Goal: Task Accomplishment & Management: Manage account settings

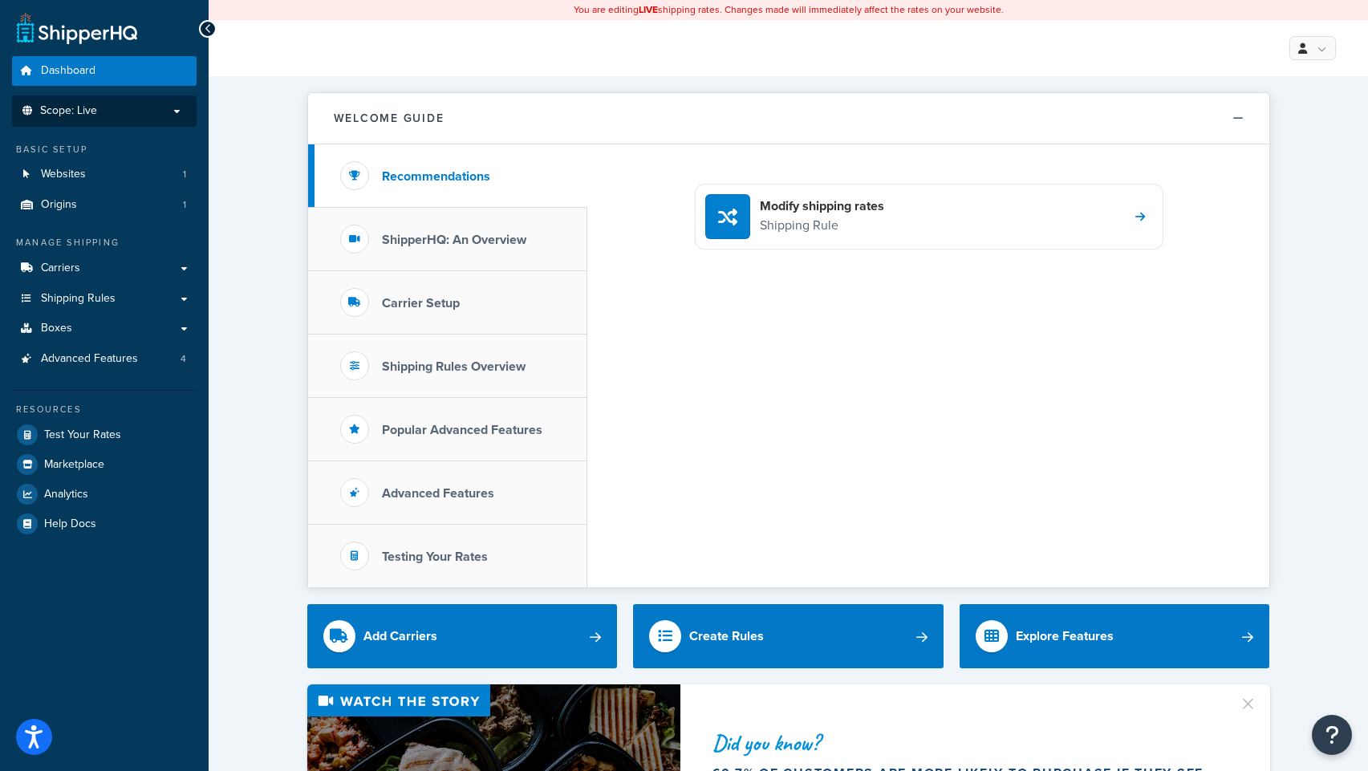
click at [149, 104] on p "Scope: Live" at bounding box center [104, 111] width 170 height 14
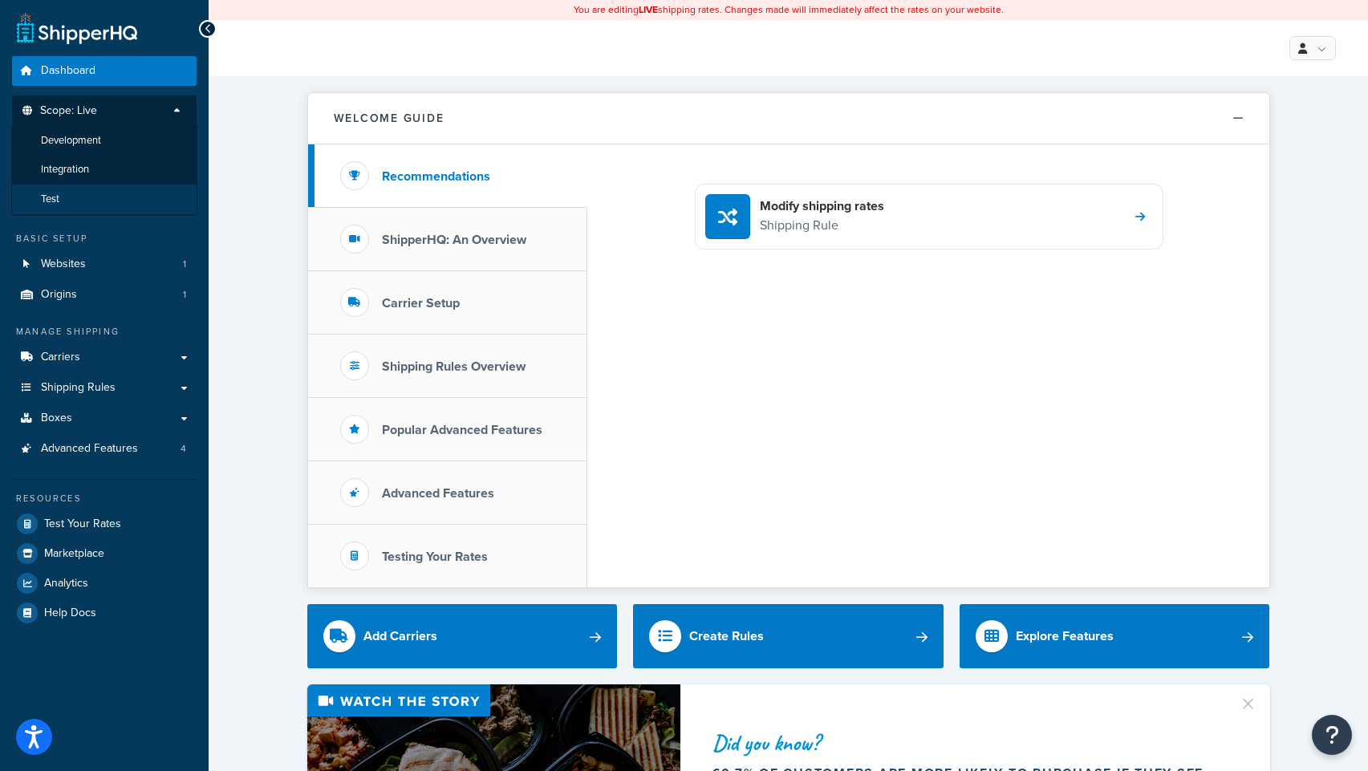
click at [77, 188] on li "Test" at bounding box center [104, 200] width 186 height 30
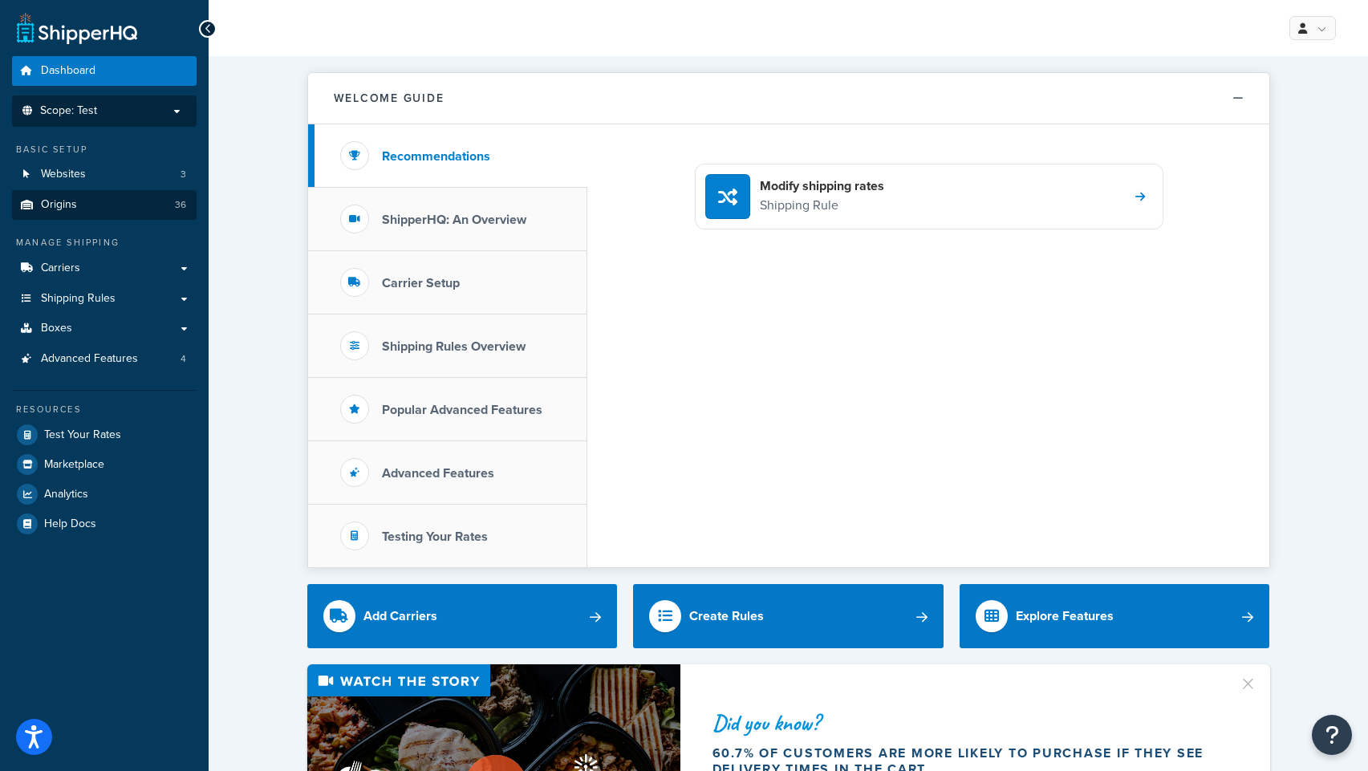
click at [116, 208] on link "Origins 36" at bounding box center [104, 205] width 185 height 30
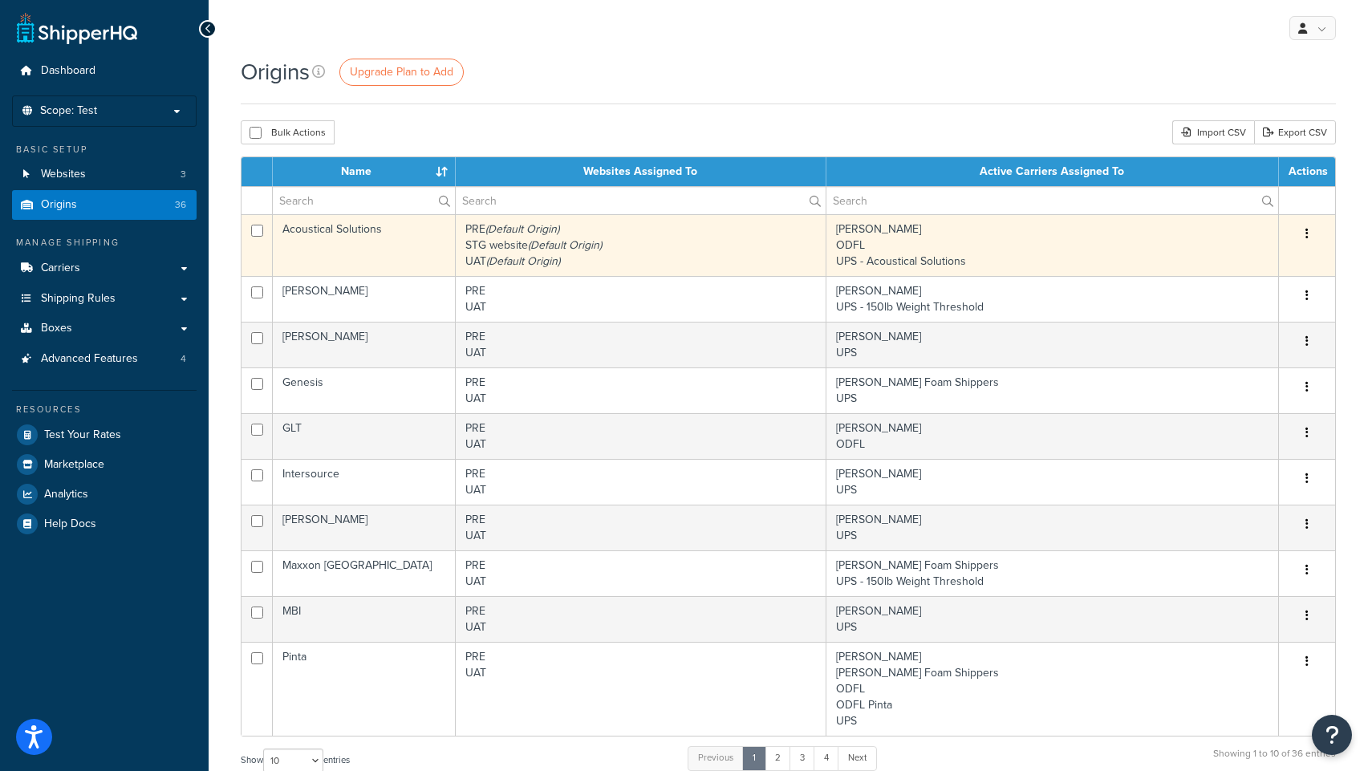
click at [340, 230] on td "Acoustical Solutions" at bounding box center [364, 245] width 183 height 62
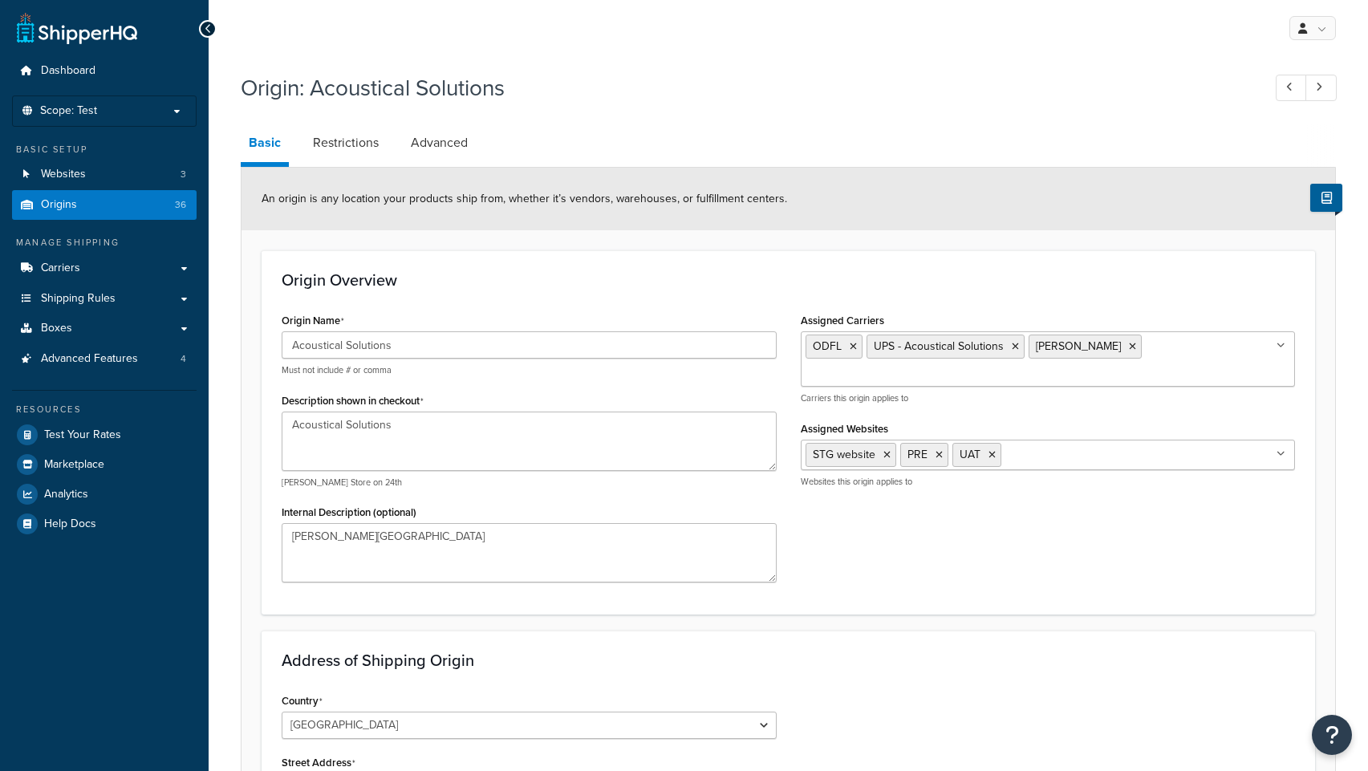
select select "46"
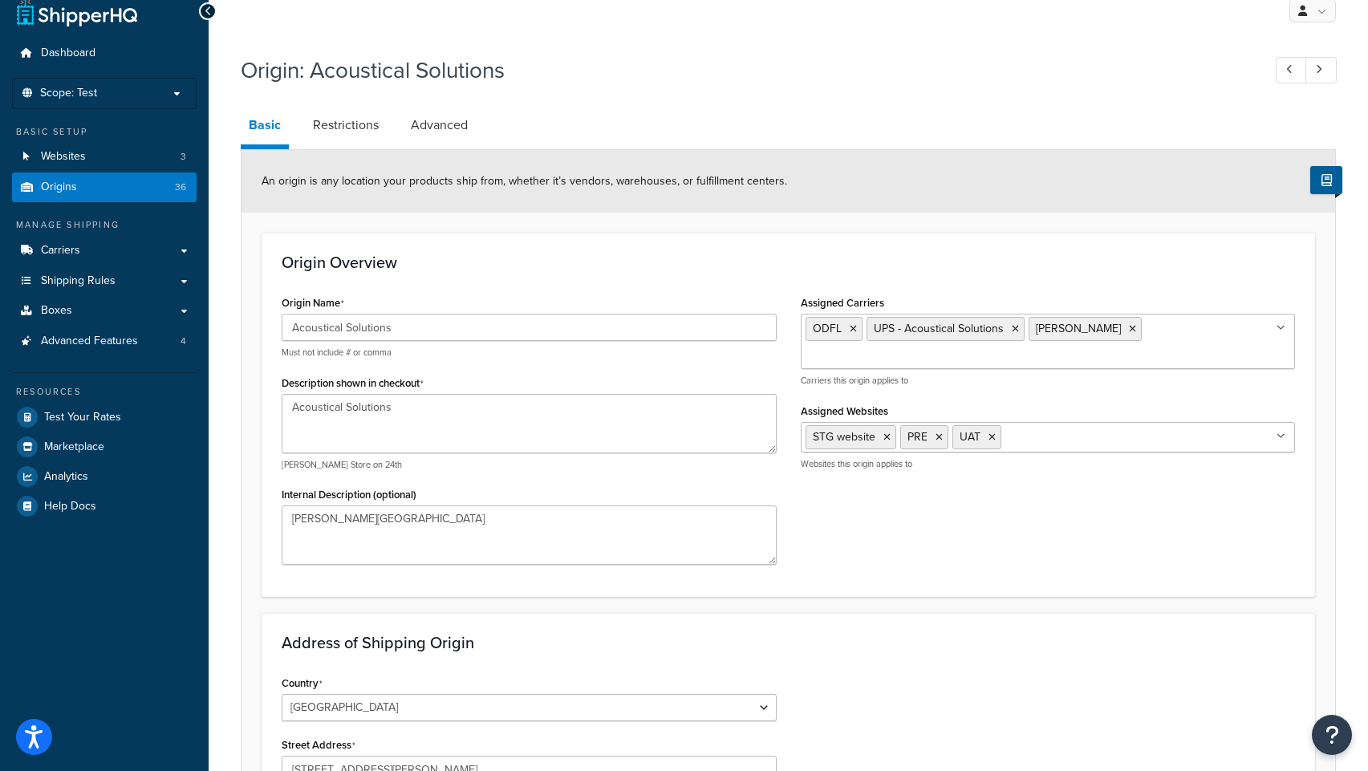
scroll to position [17, 0]
click at [358, 128] on link "Restrictions" at bounding box center [346, 126] width 82 height 39
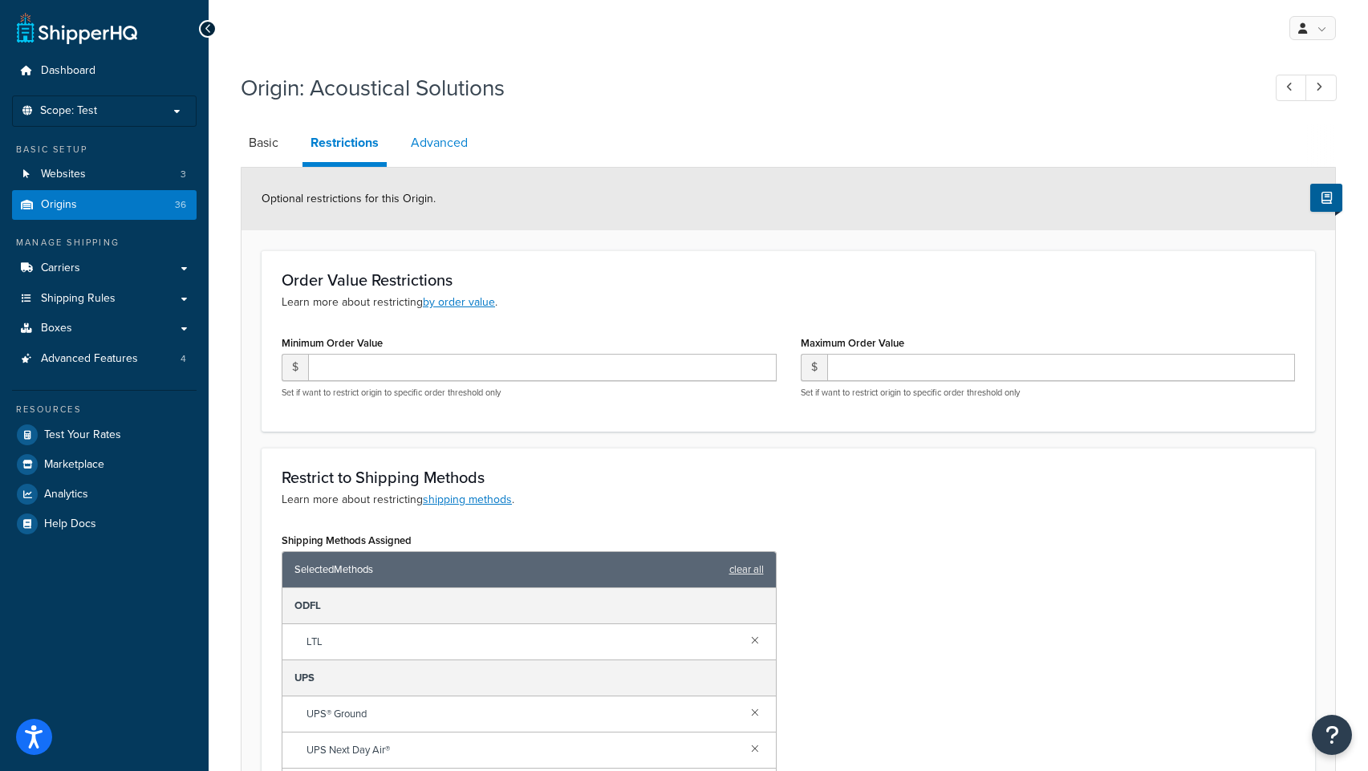
click at [452, 143] on link "Advanced" at bounding box center [439, 143] width 73 height 39
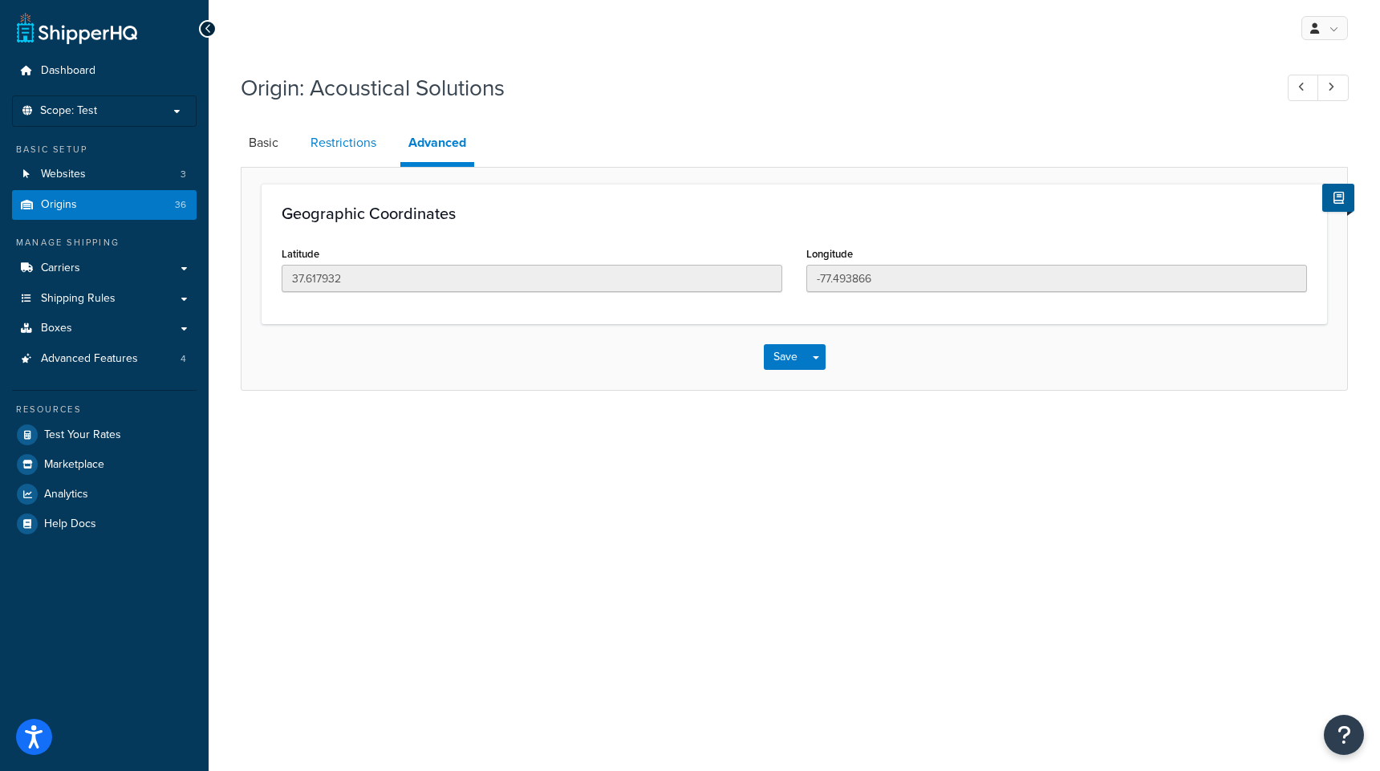
click at [348, 138] on link "Restrictions" at bounding box center [344, 143] width 82 height 39
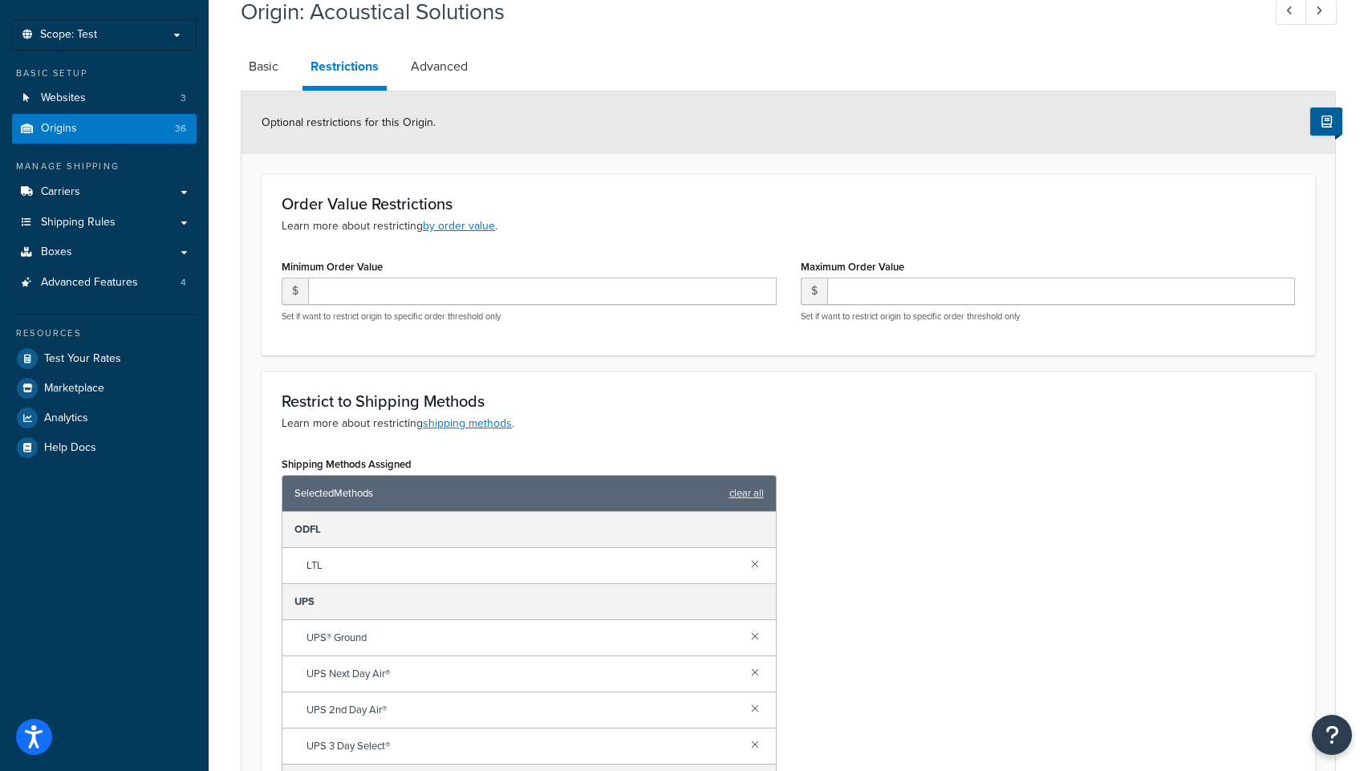
scroll to position [73, 0]
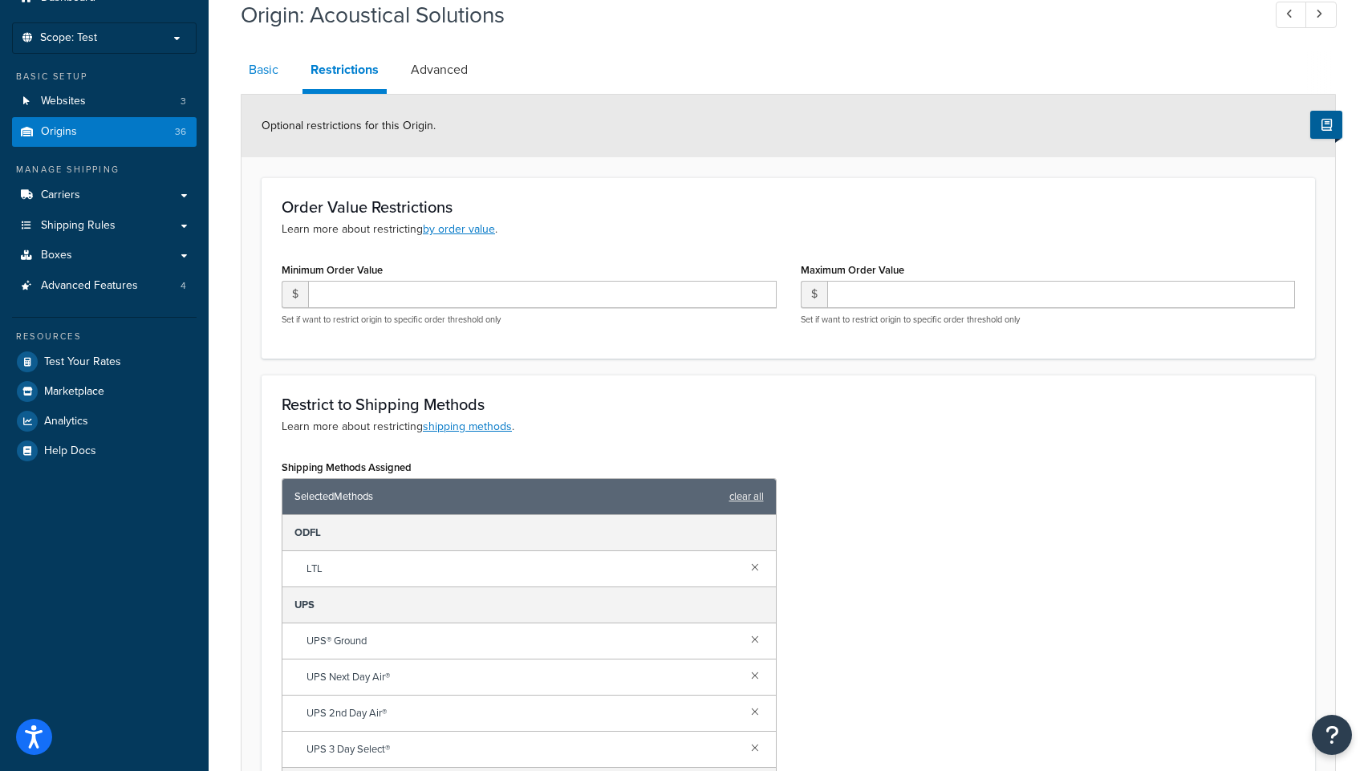
click at [250, 64] on link "Basic" at bounding box center [264, 70] width 46 height 39
select select "46"
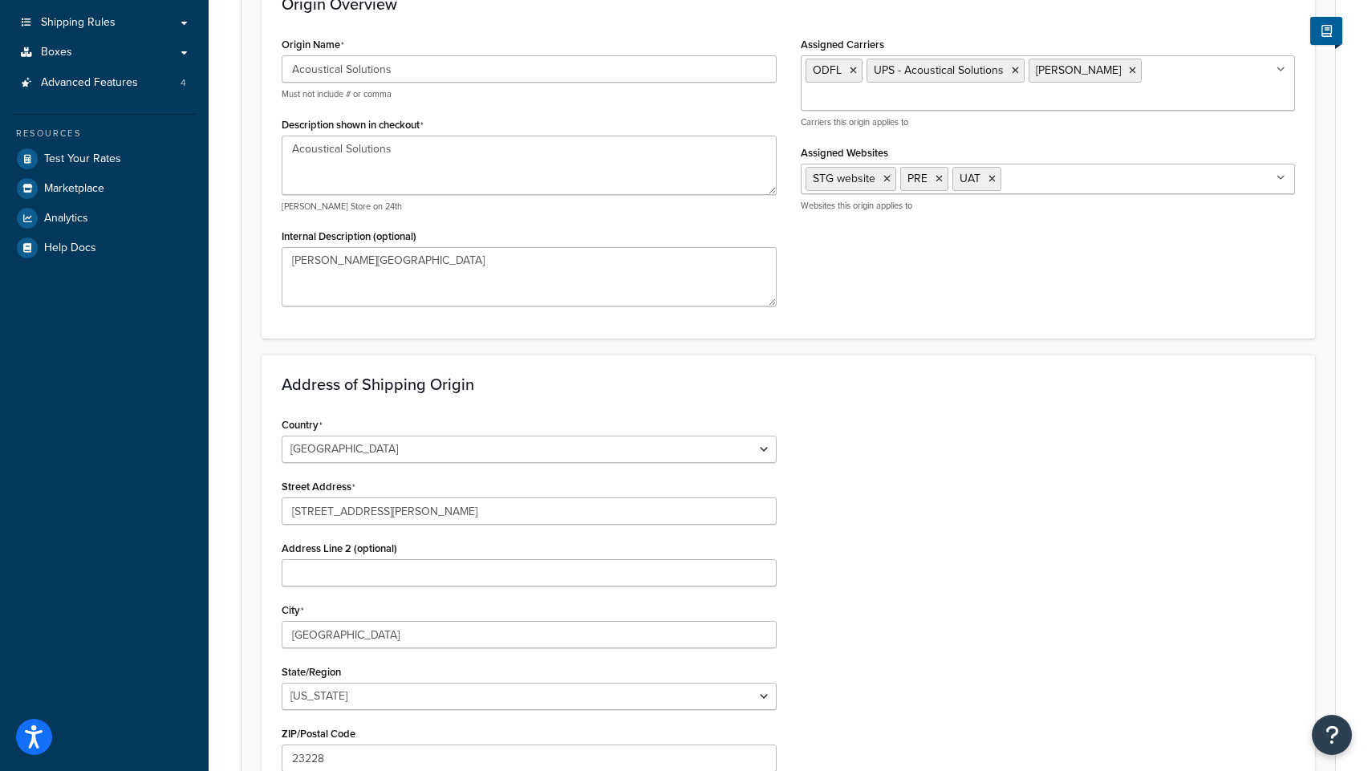
scroll to position [259, 0]
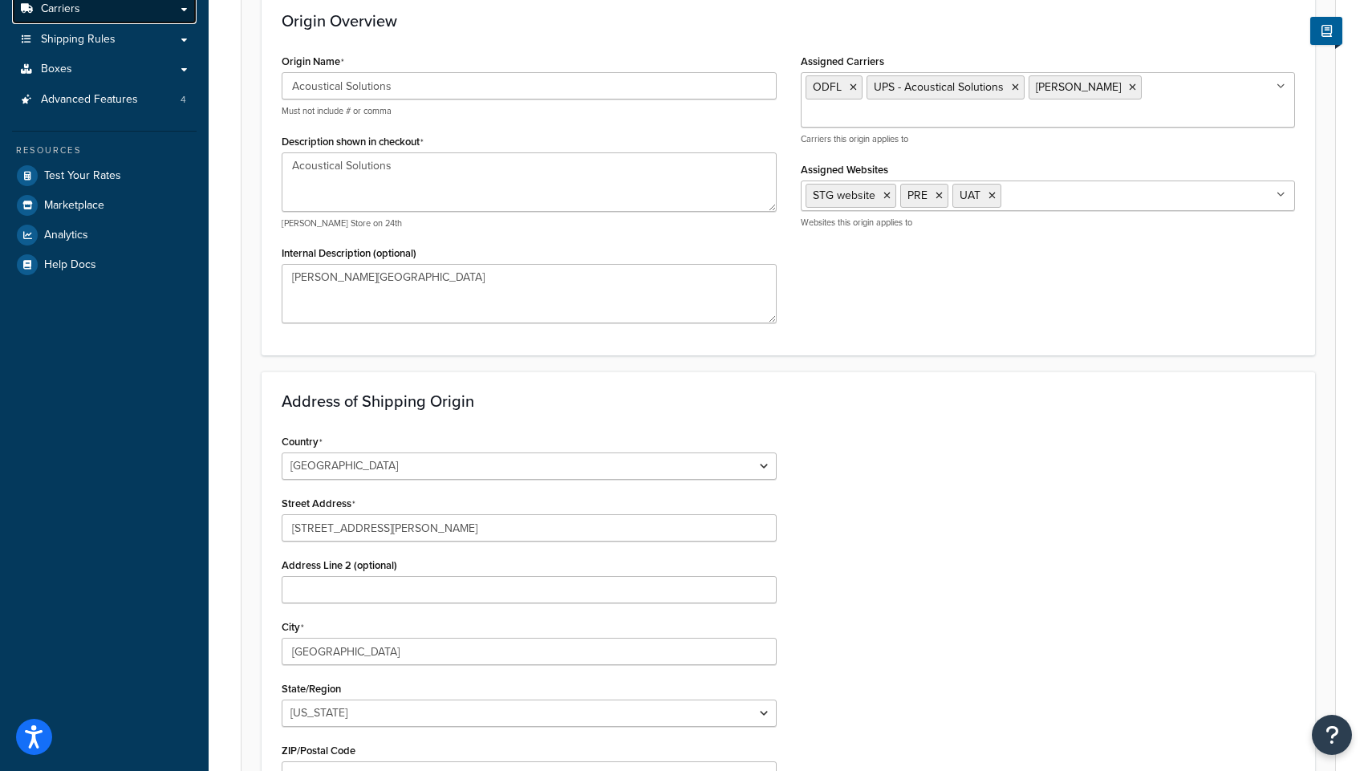
click at [79, 15] on span "Carriers" at bounding box center [60, 9] width 39 height 14
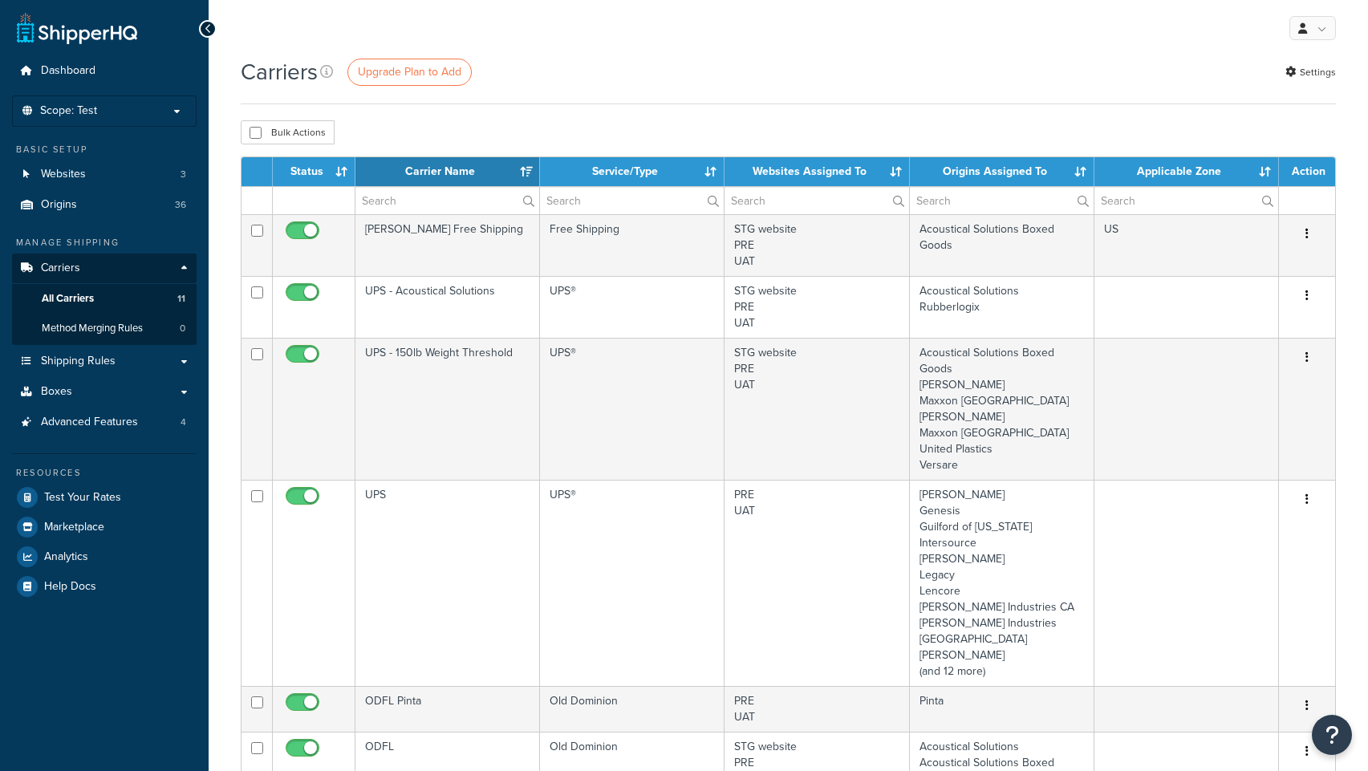
select select "15"
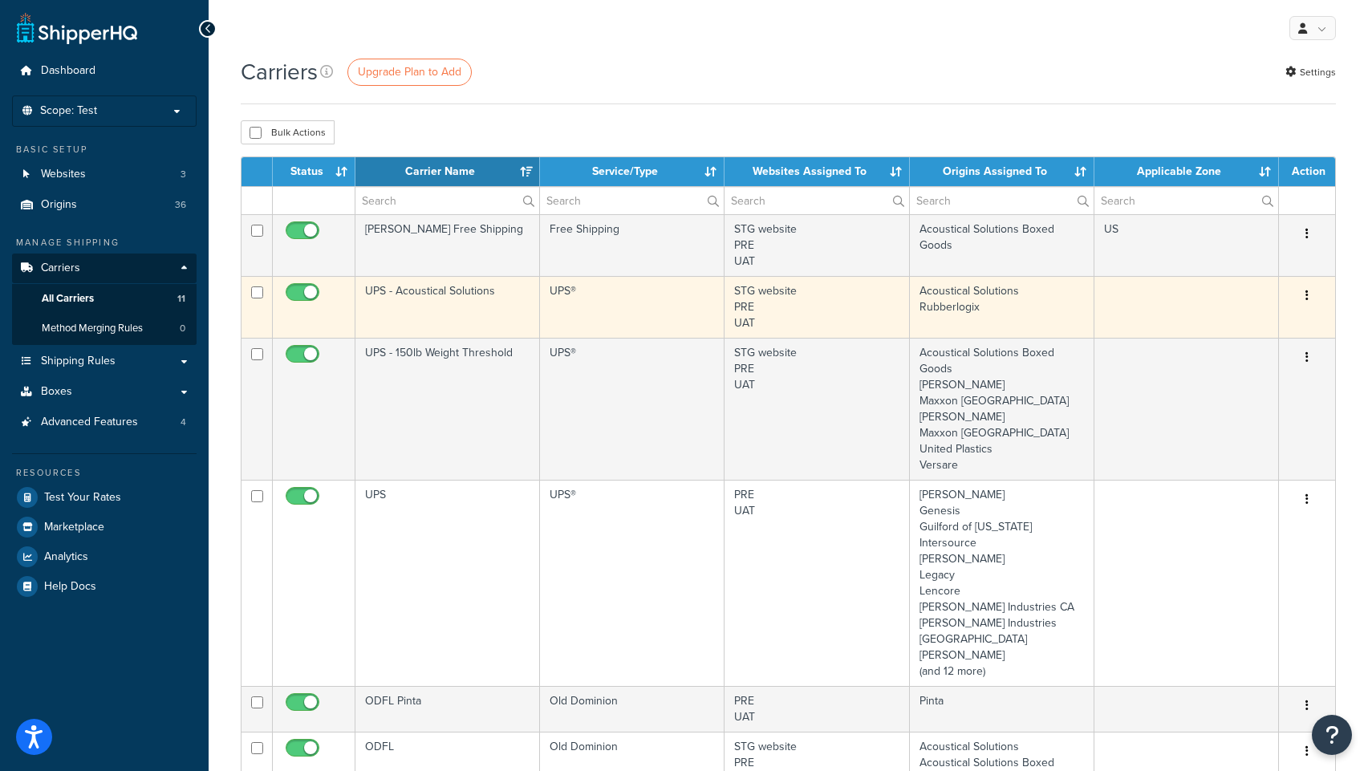
click at [406, 286] on td "UPS - Acoustical Solutions" at bounding box center [447, 307] width 185 height 62
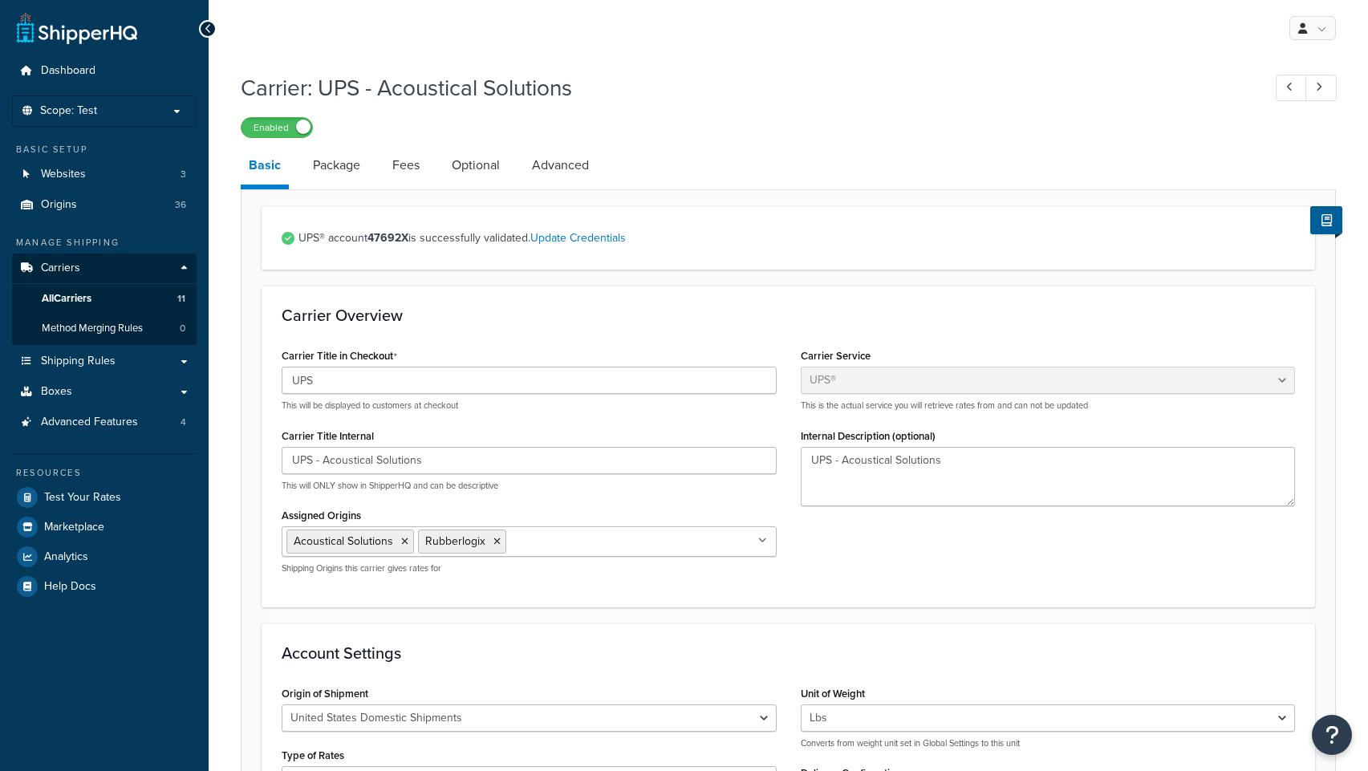
select select "ups"
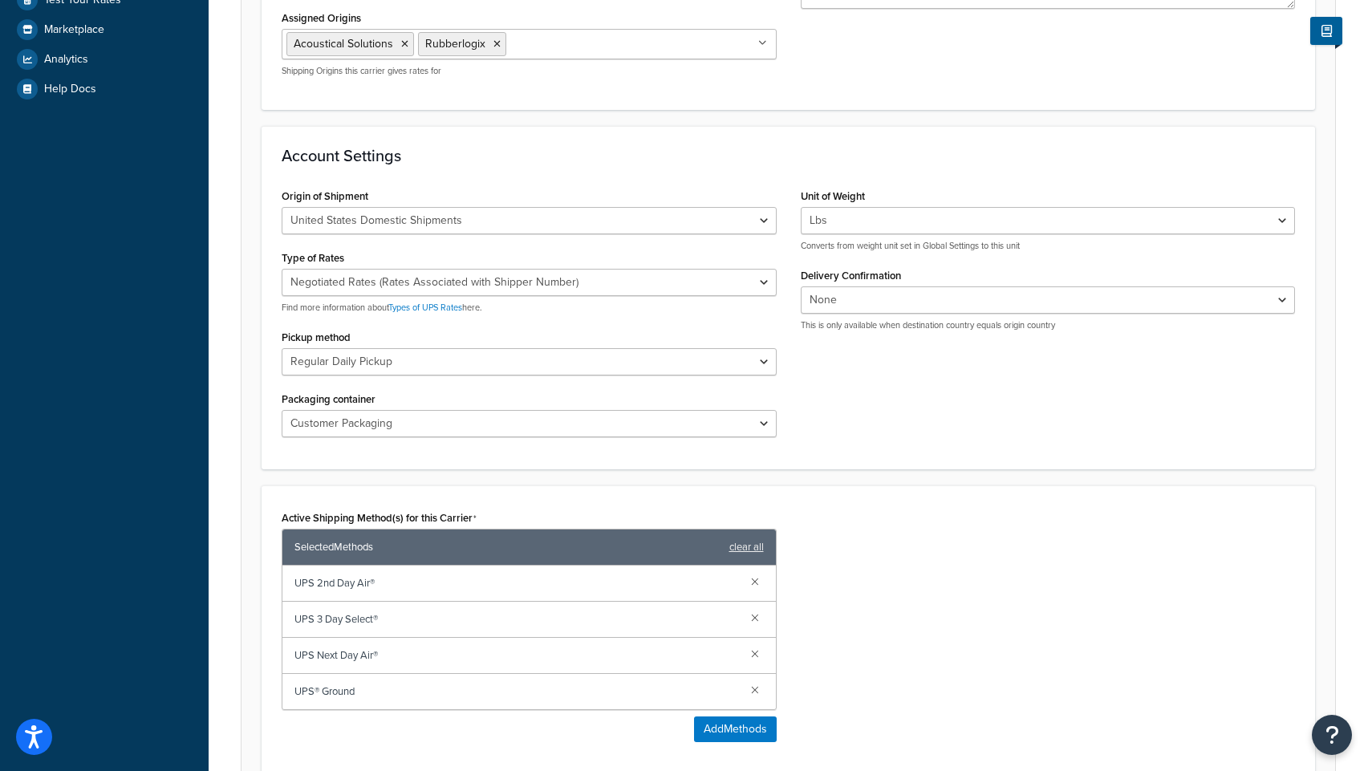
scroll to position [516, 0]
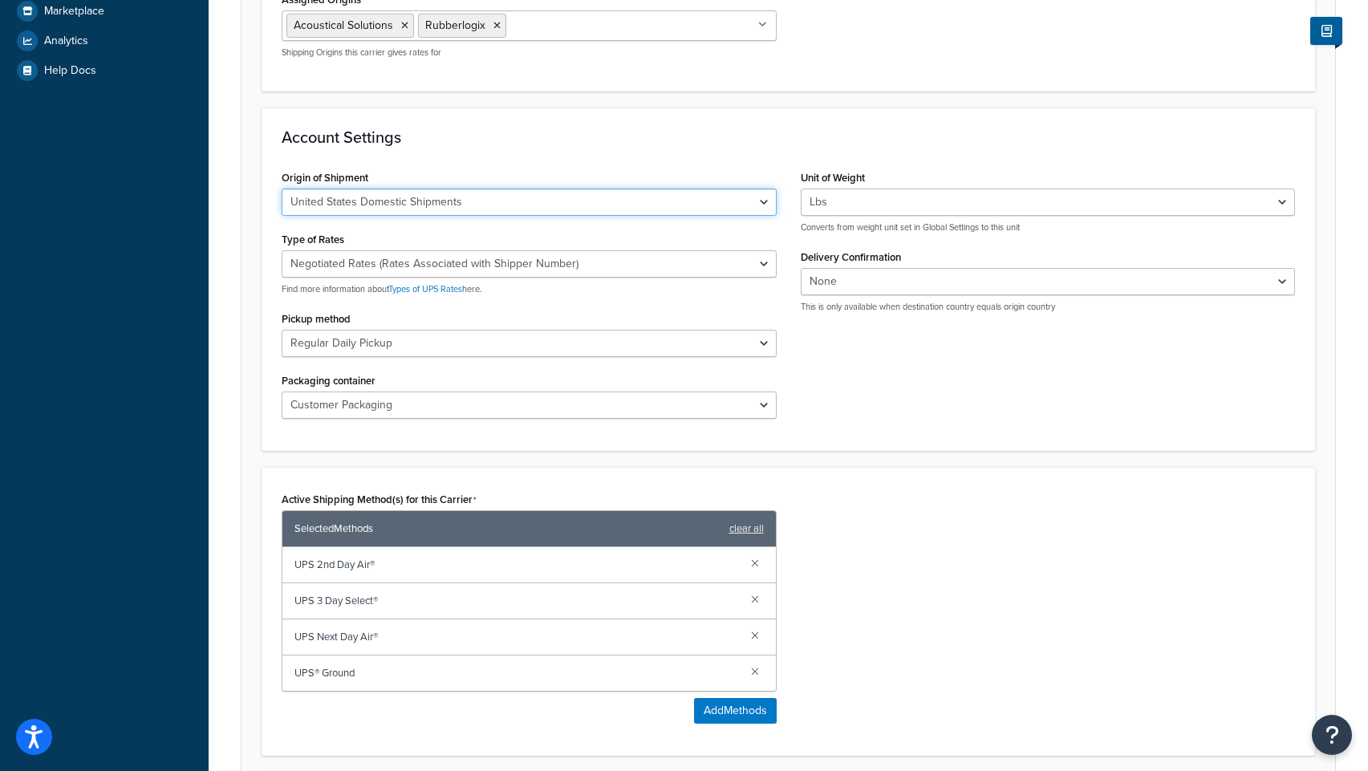
click at [714, 204] on select "United States Domestic Shipments Shipments Originating in [GEOGRAPHIC_DATA] Shi…" at bounding box center [529, 202] width 495 height 27
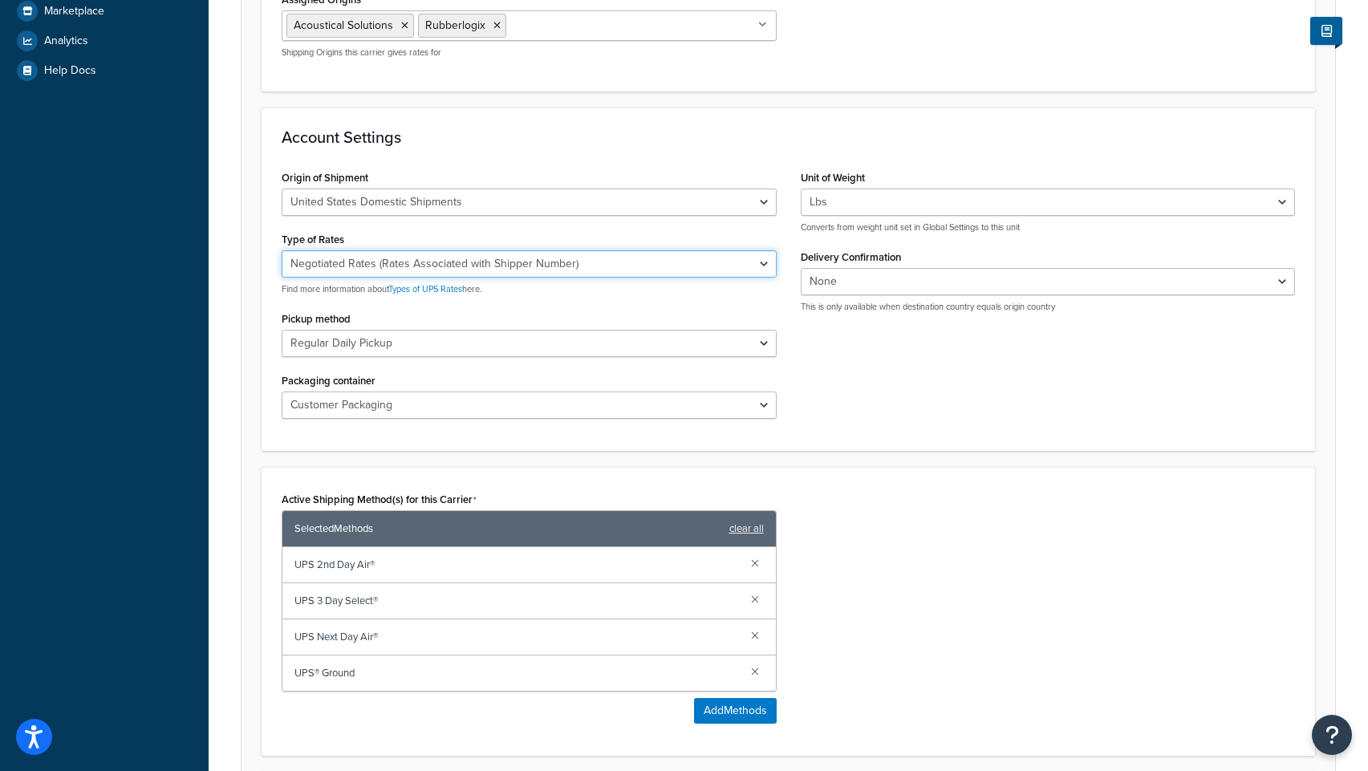
click at [660, 251] on select "Negotiated Rates (Rates Associated with Shipper Number) Daily Rates Retail Rate…" at bounding box center [529, 263] width 495 height 27
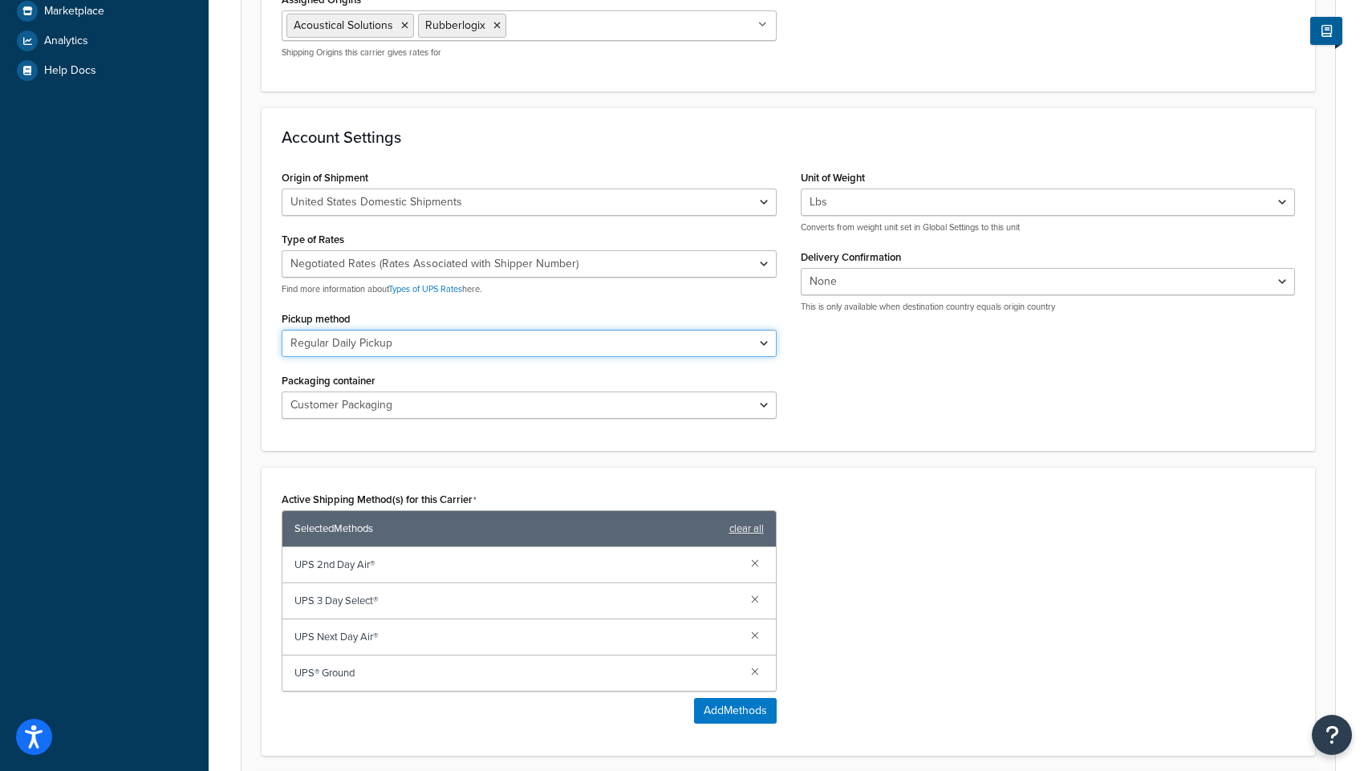
click at [445, 343] on select "Regular Daily Pickup Customer Counter One Time Pickup On Call Air Letter Center…" at bounding box center [529, 343] width 495 height 27
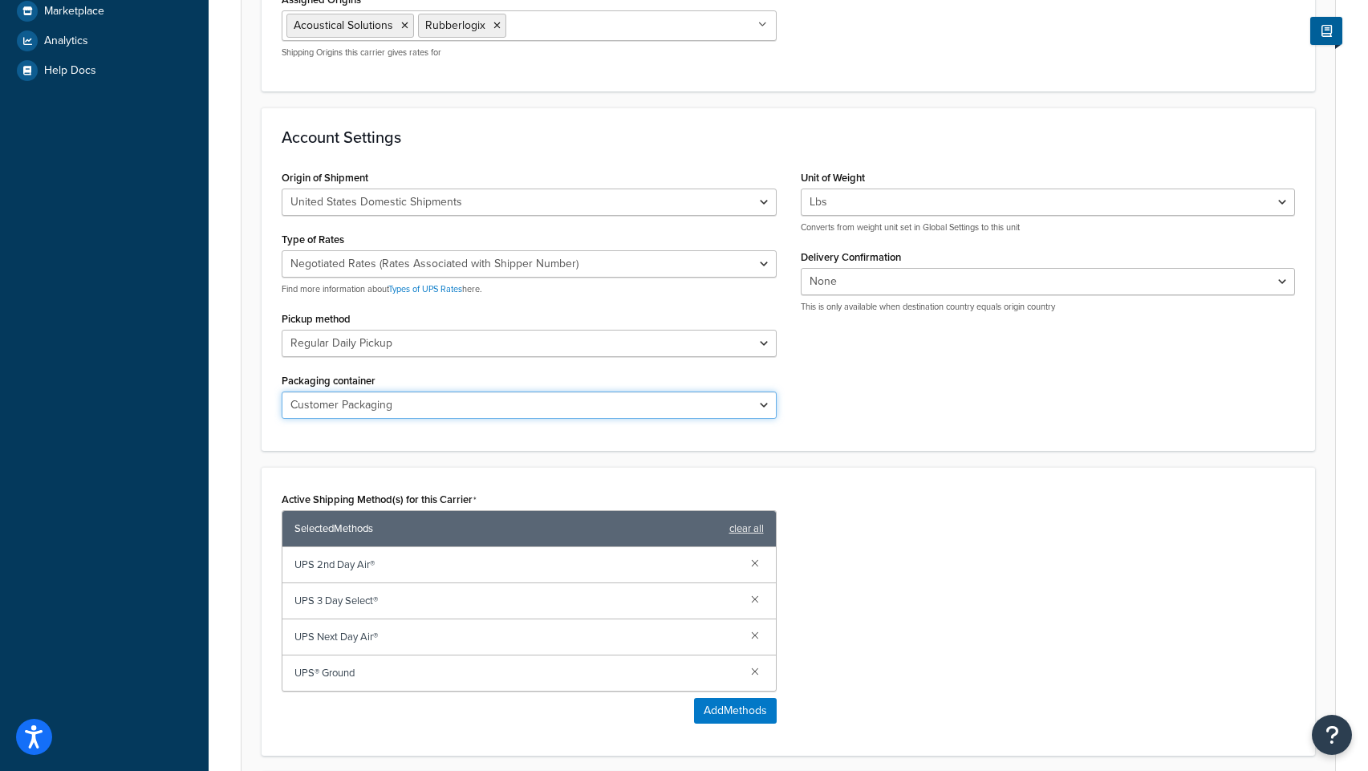
click at [731, 400] on select "Customer Packaging UPS Letter Envelope Customer Supplied Package UPS Tube UPS P…" at bounding box center [529, 405] width 495 height 27
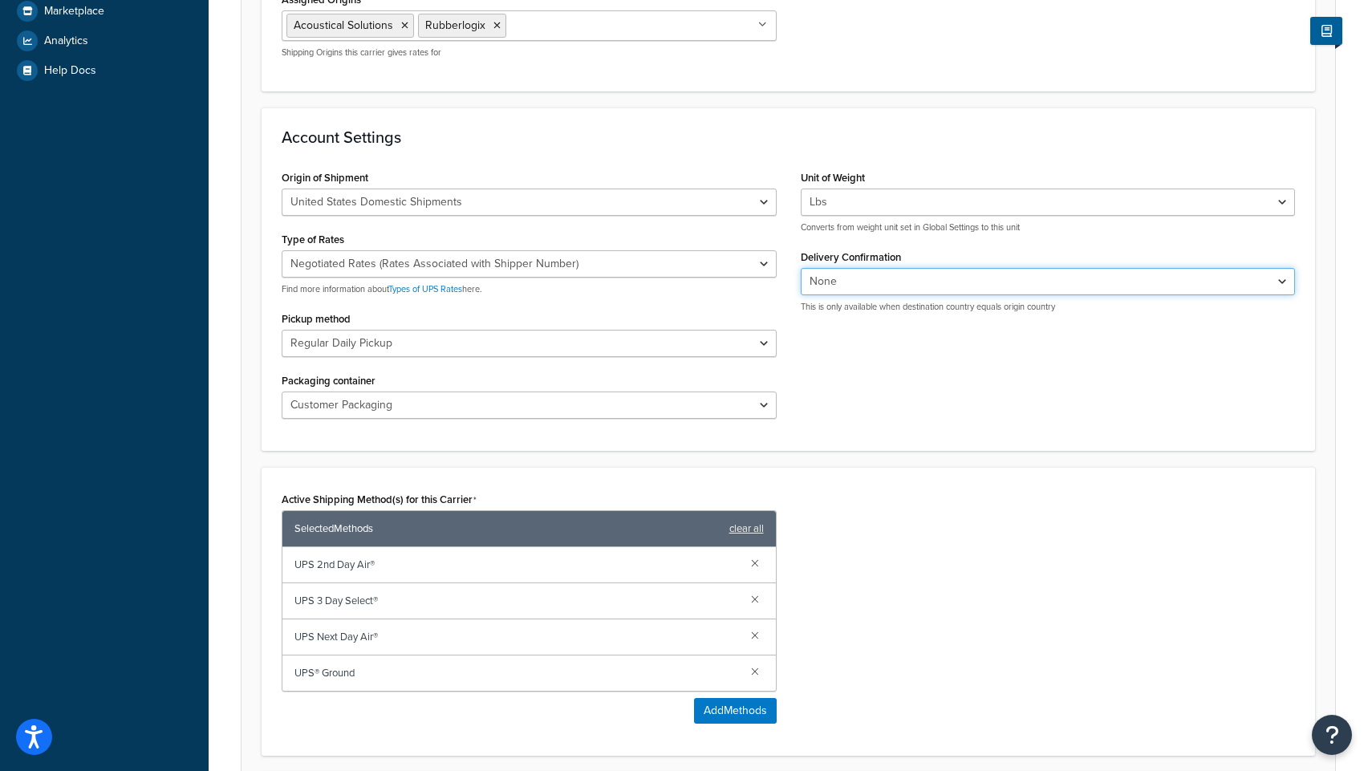
click at [898, 290] on select "None Signature Required Adult Signature Required" at bounding box center [1048, 281] width 495 height 27
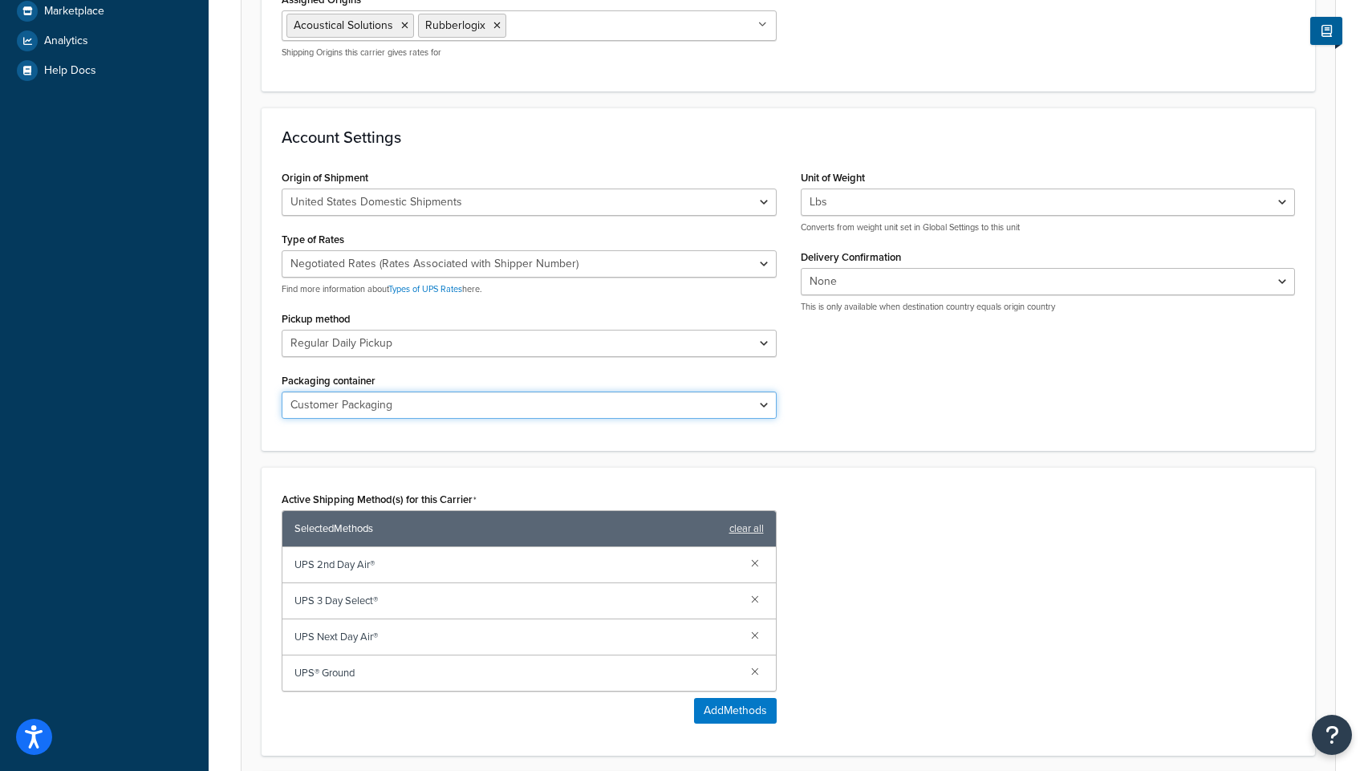
click at [675, 399] on select "Customer Packaging UPS Letter Envelope Customer Supplied Package UPS Tube UPS P…" at bounding box center [529, 405] width 495 height 27
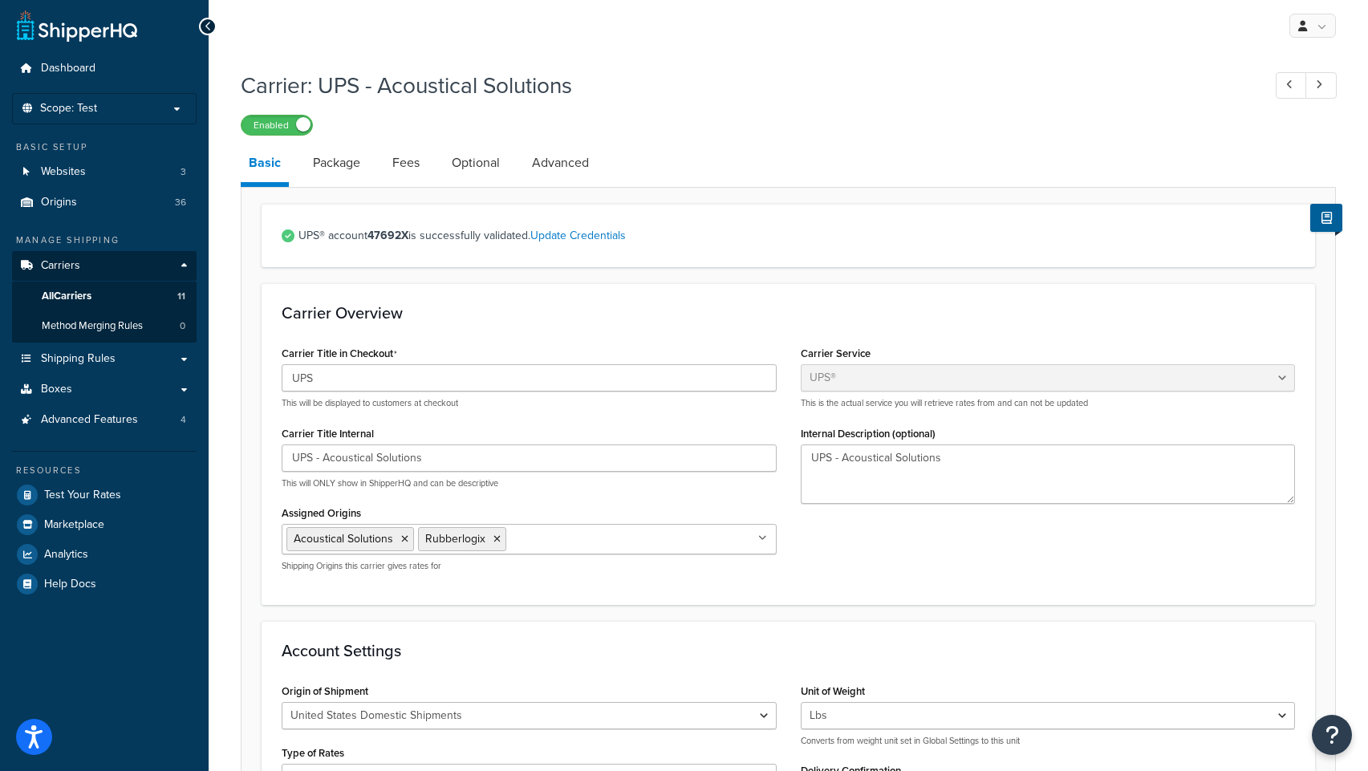
scroll to position [0, 0]
click at [339, 167] on link "Package" at bounding box center [336, 165] width 63 height 39
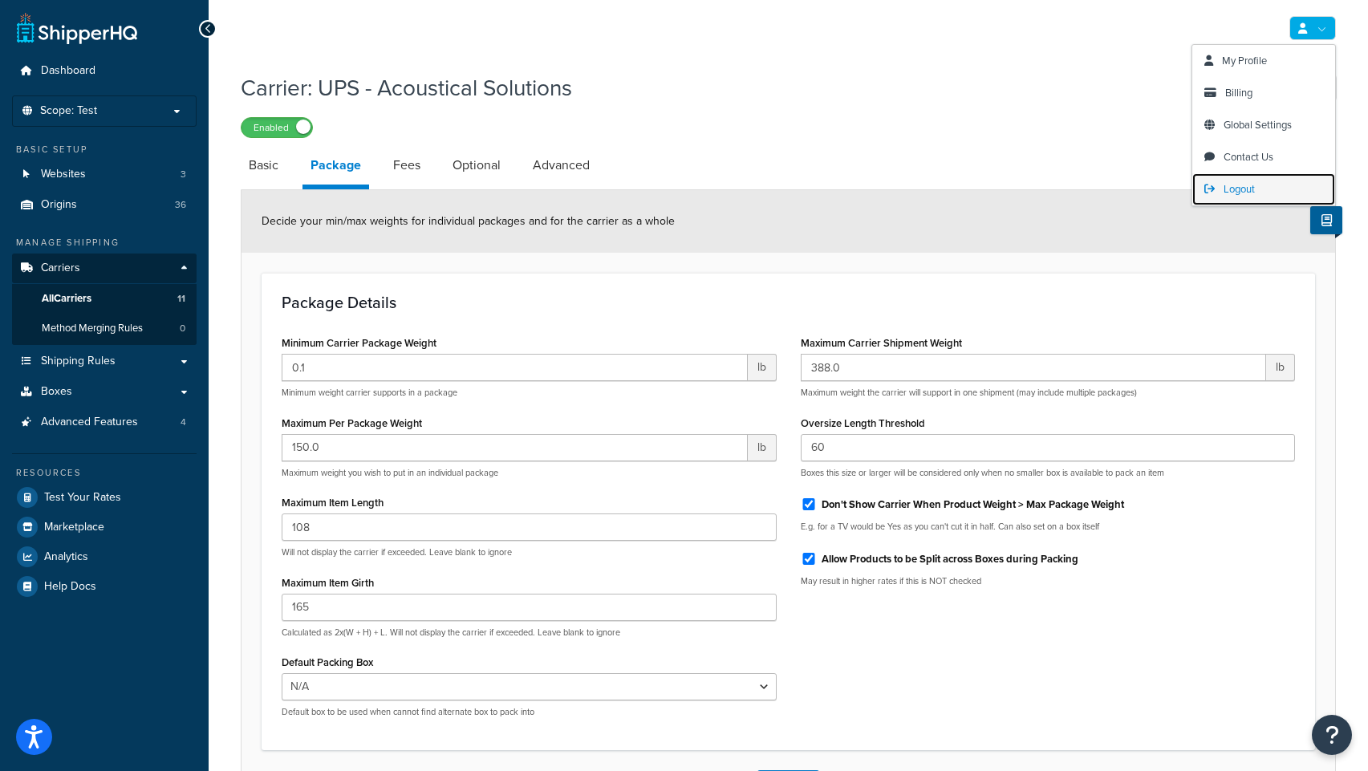
click at [1234, 181] on span "Logout" at bounding box center [1239, 188] width 31 height 15
